Goal: Transaction & Acquisition: Obtain resource

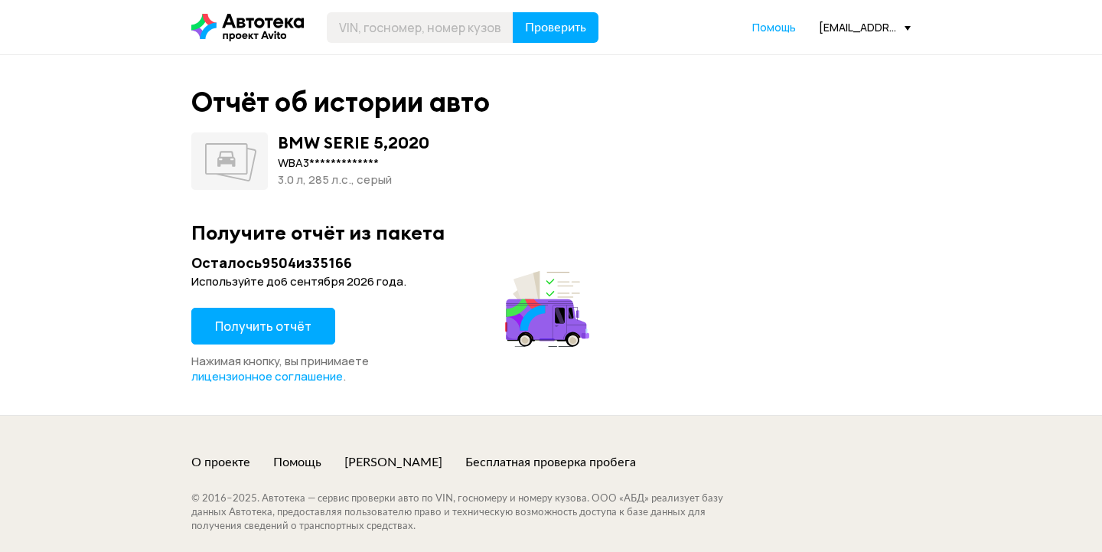
click at [305, 315] on button "Получить отчёт" at bounding box center [263, 326] width 144 height 37
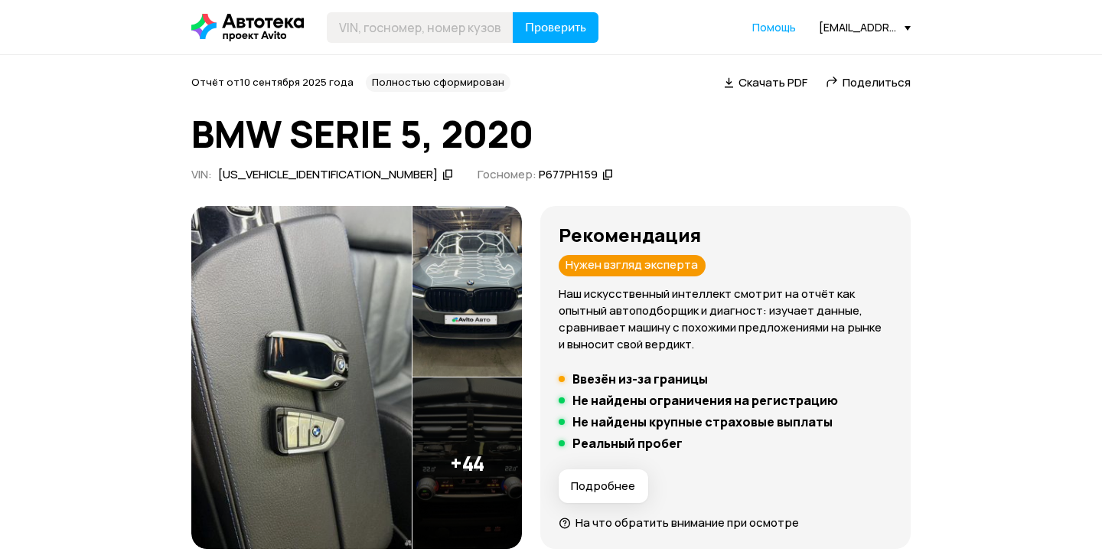
click at [865, 74] on span "Поделиться" at bounding box center [877, 82] width 68 height 16
click at [634, 274] on div "Нужен взгляд эксперта" at bounding box center [632, 265] width 147 height 21
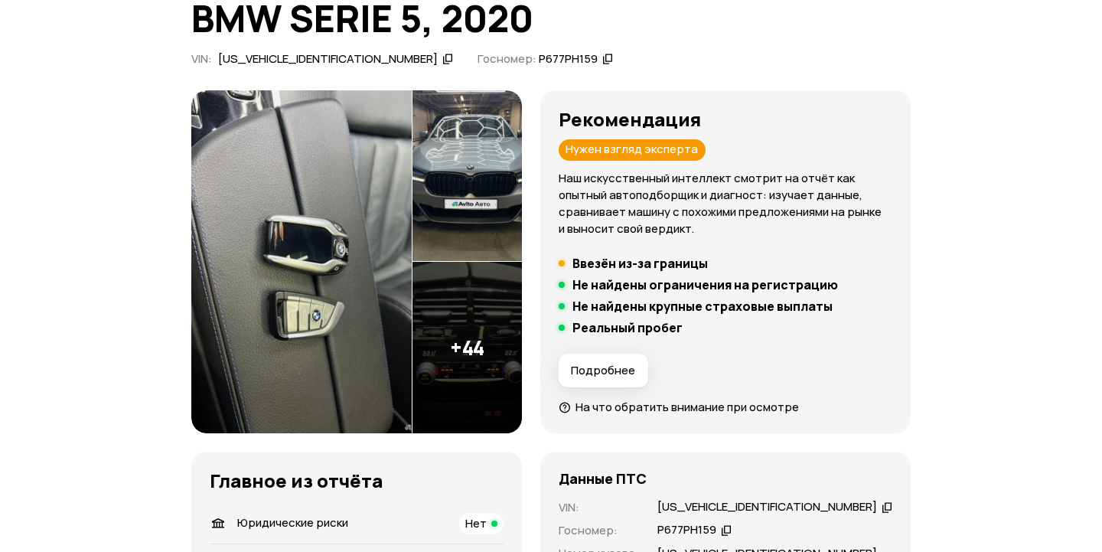
scroll to position [115, 0]
click at [346, 308] on img at bounding box center [301, 263] width 220 height 344
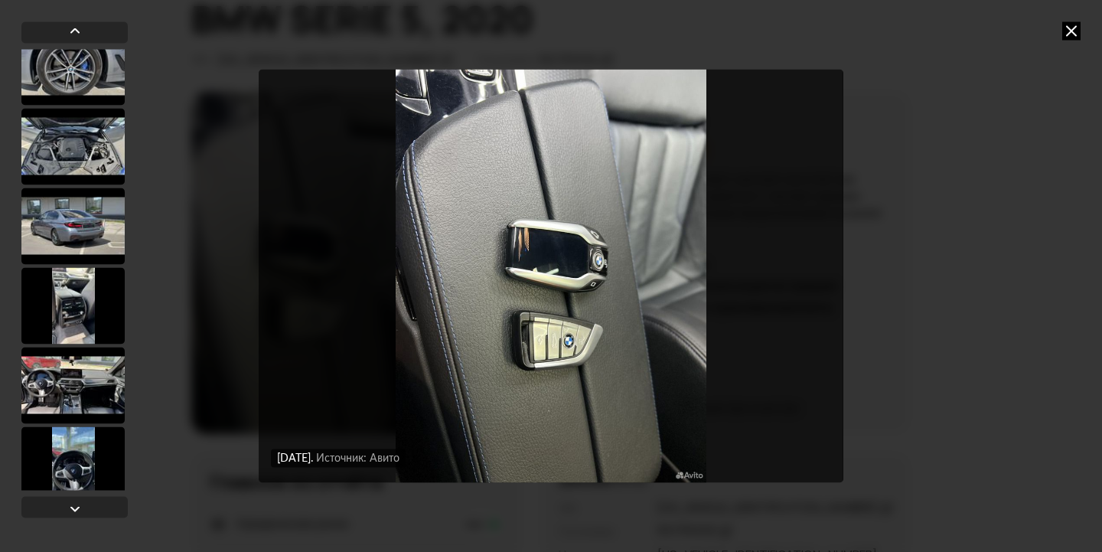
scroll to position [3301, 0]
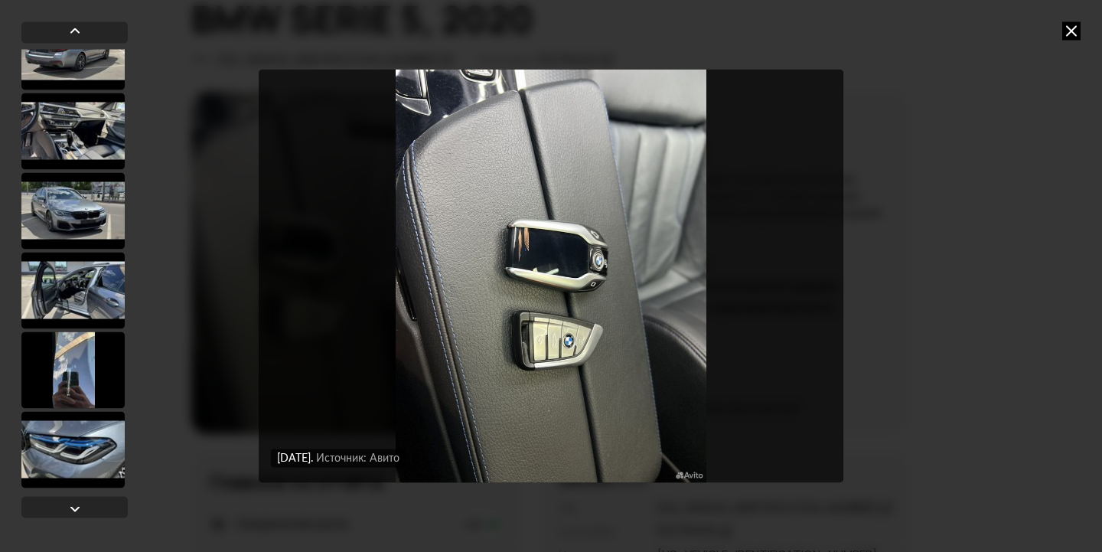
click at [70, 393] on div at bounding box center [72, 369] width 103 height 77
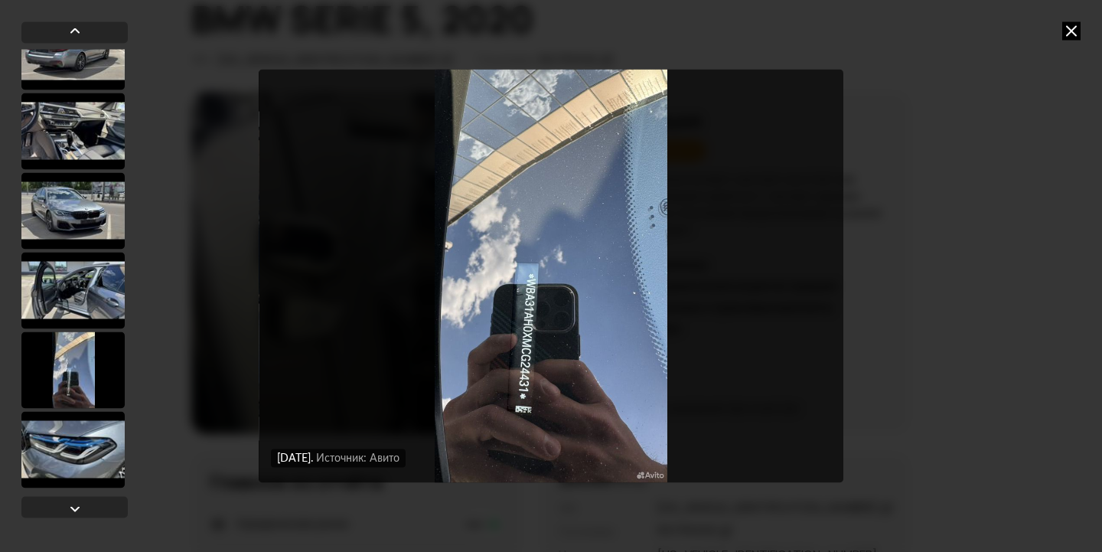
click at [70, 448] on div at bounding box center [72, 449] width 103 height 77
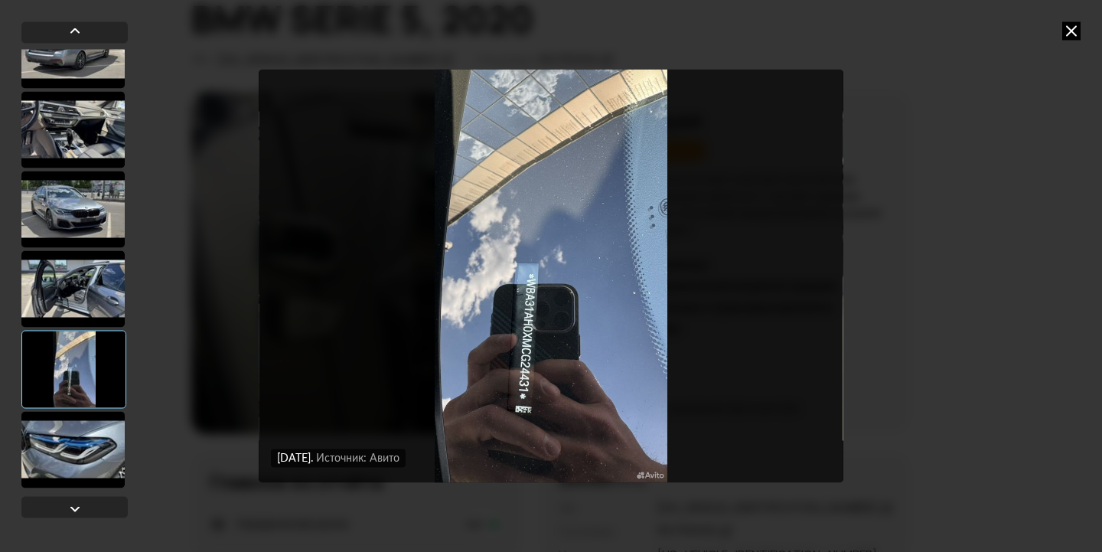
scroll to position [3299, 0]
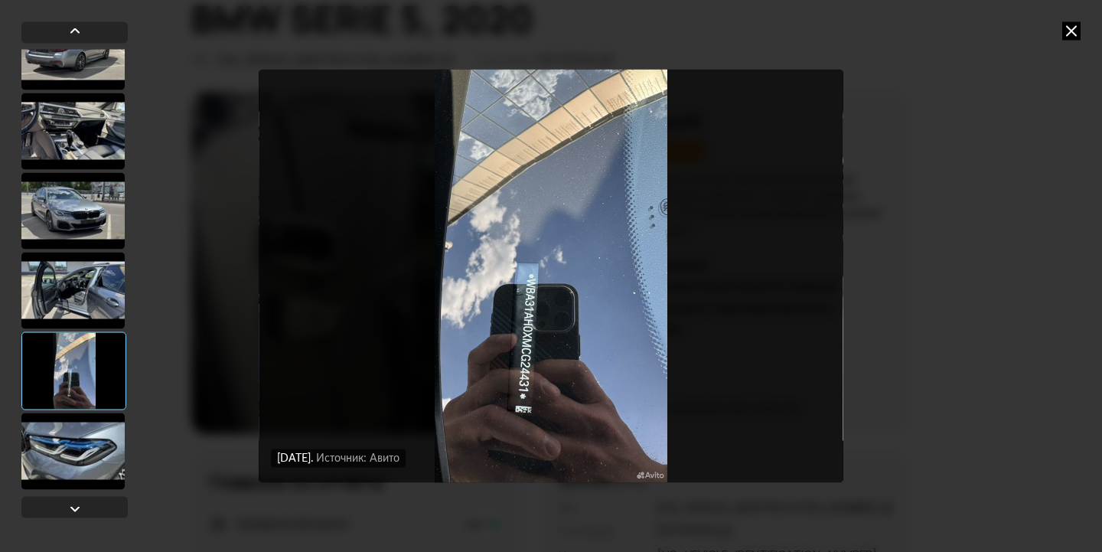
click at [1072, 44] on div "[DATE] Источник: Авито [DATE] Источник: Авито [DATE] Источник: Авито [DATE] Ист…" at bounding box center [551, 276] width 1102 height 552
click at [1072, 38] on icon at bounding box center [1071, 30] width 18 height 18
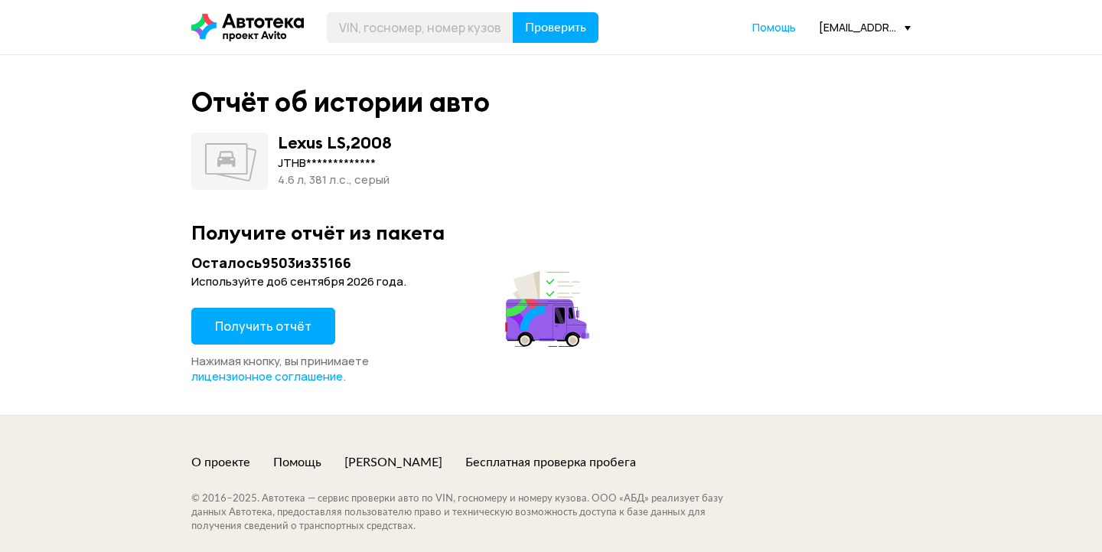
click at [233, 308] on button "Получить отчёт" at bounding box center [263, 326] width 144 height 37
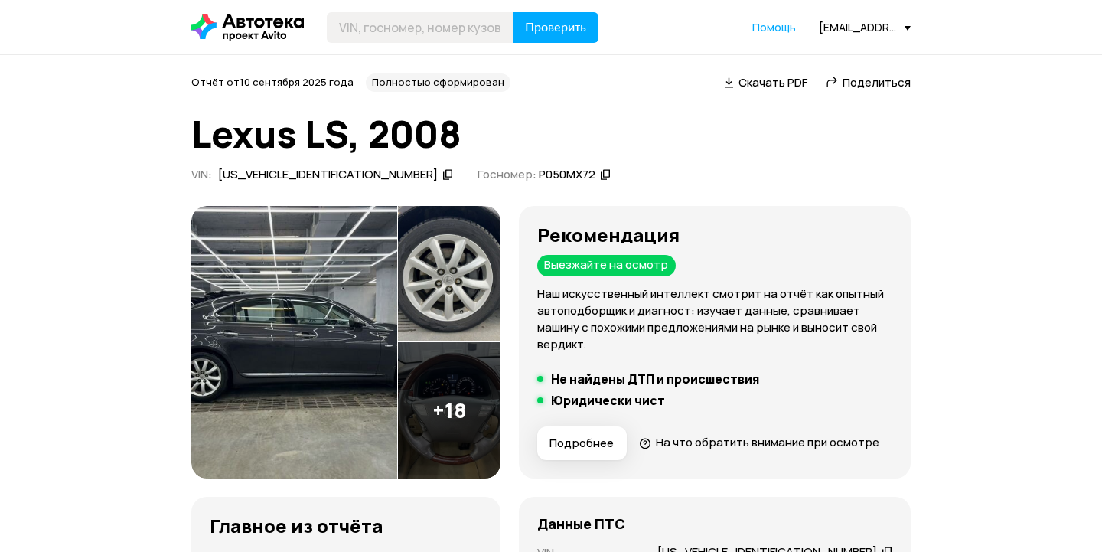
click at [851, 83] on span "Поделиться" at bounding box center [877, 82] width 68 height 16
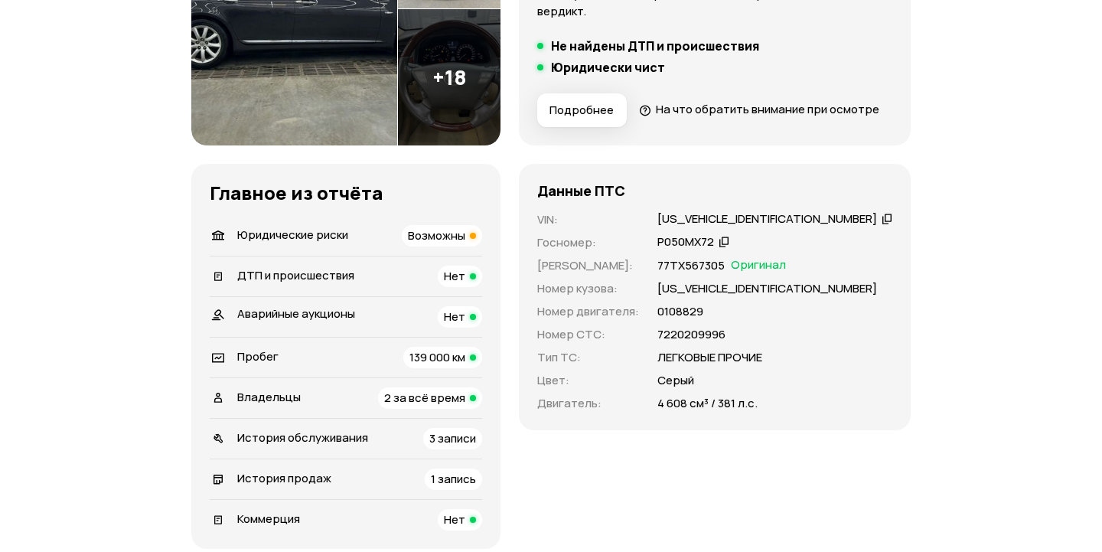
scroll to position [331, 0]
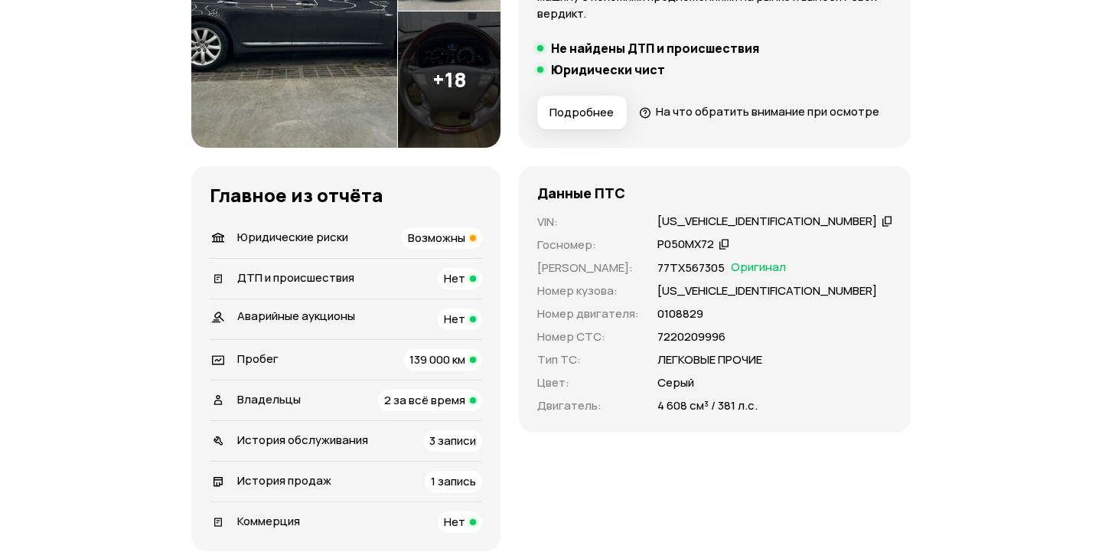
click at [437, 408] on span "2 за всё время" at bounding box center [424, 400] width 81 height 16
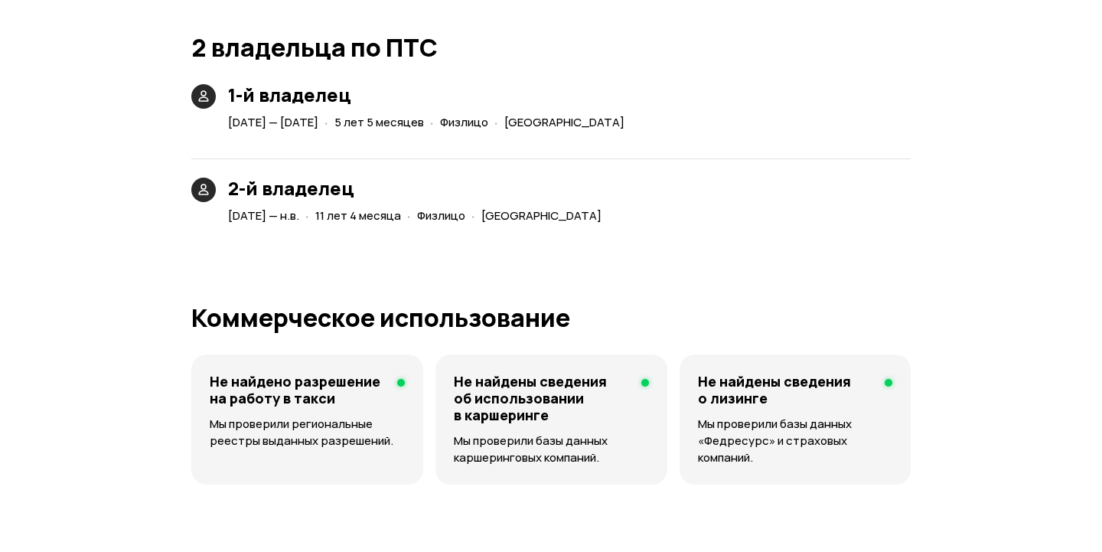
scroll to position [3442, 0]
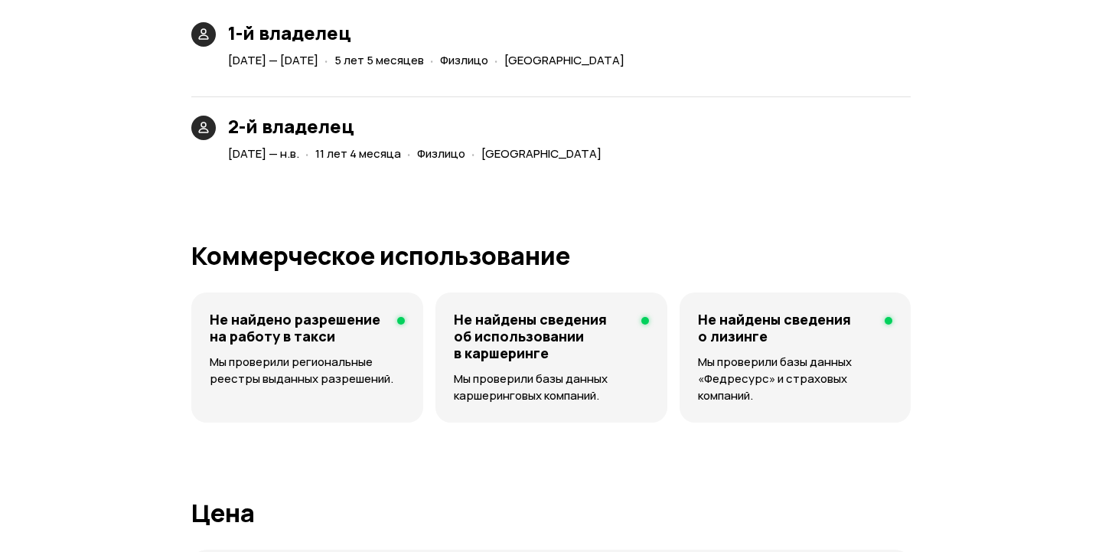
click at [292, 161] on span "7 июня 2014 — н.в." at bounding box center [263, 153] width 71 height 16
